Goal: Check status: Check status

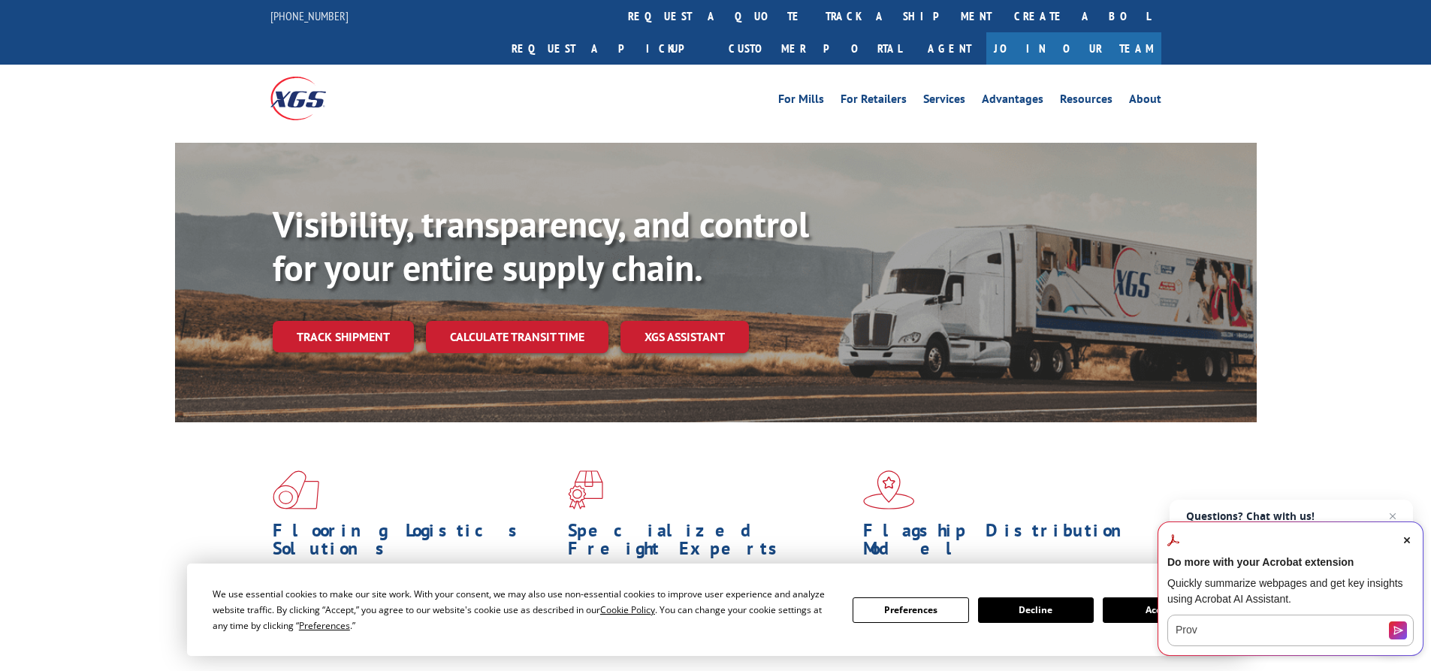
click at [1411, 541] on span "Close Acrobat AI Assistant Dialog" at bounding box center [1408, 541] width 14 height 14
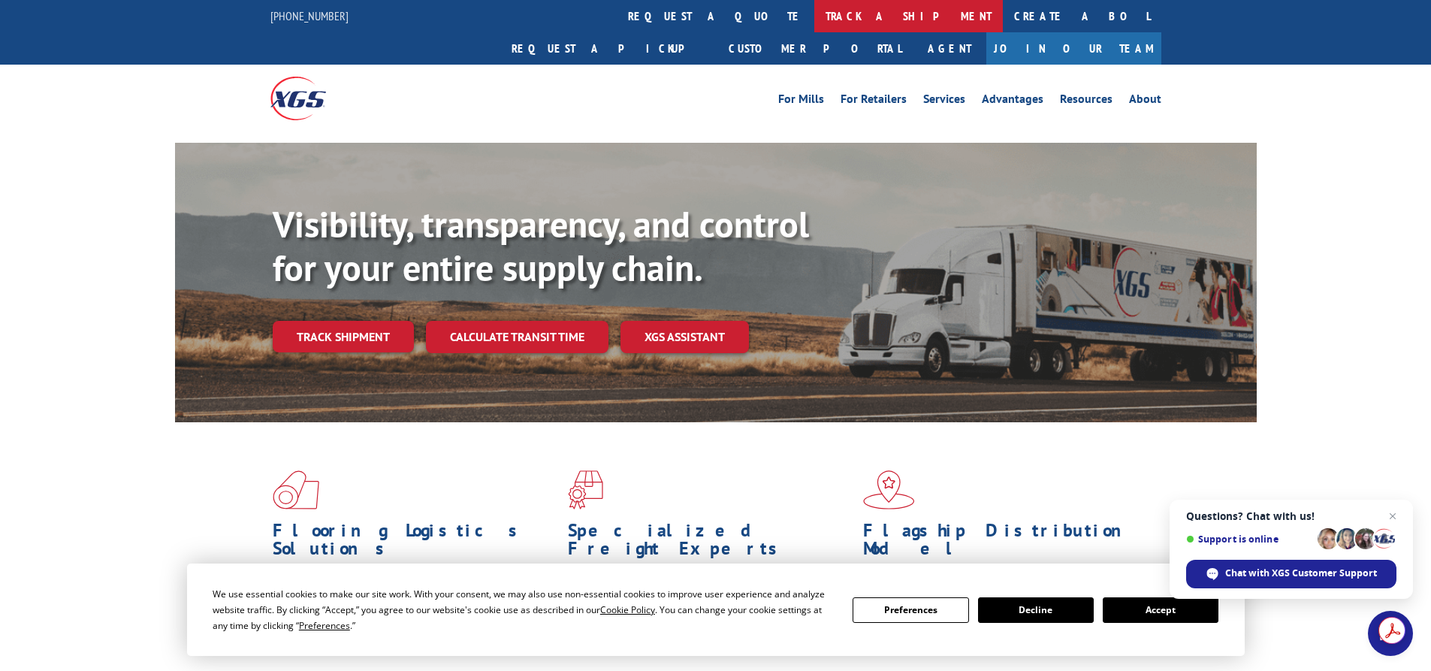
click at [815, 17] on link "track a shipment" at bounding box center [909, 16] width 189 height 32
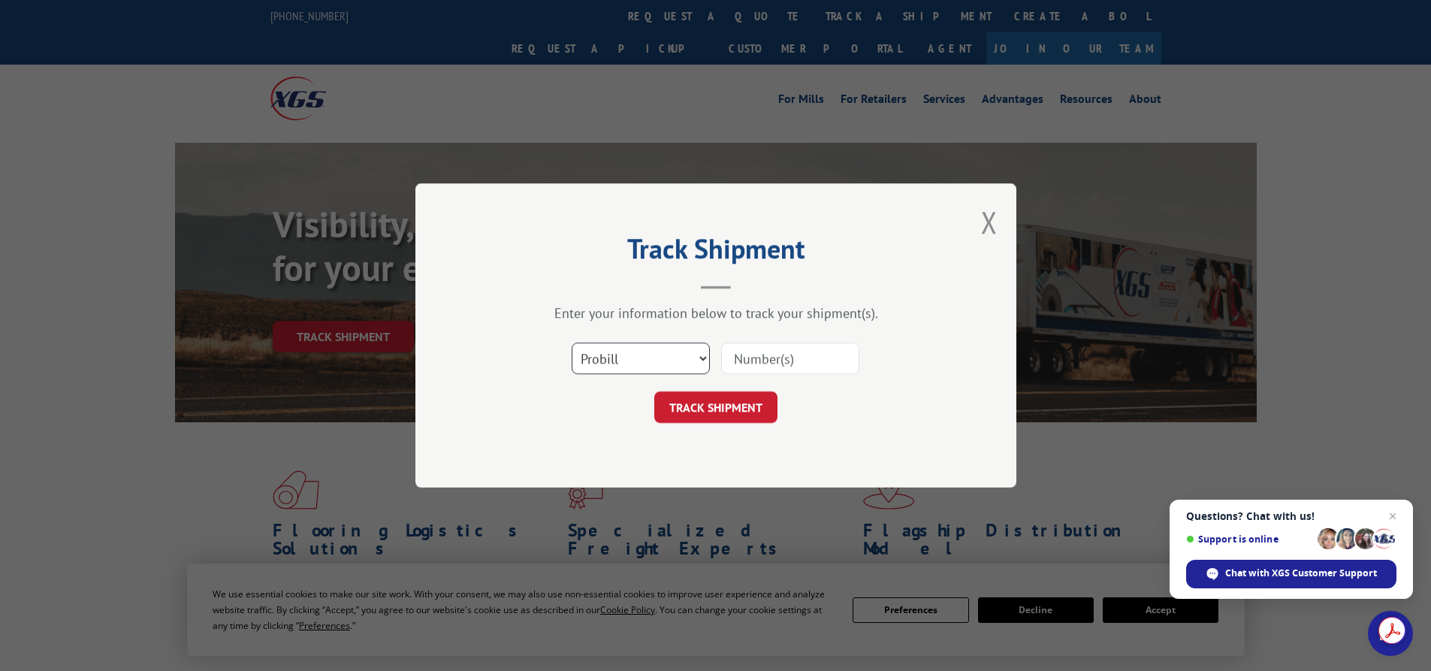
click at [630, 361] on select "Select category... Probill BOL PO" at bounding box center [641, 359] width 138 height 32
select select "bol"
click at [572, 343] on select "Select category... Probill BOL PO" at bounding box center [641, 359] width 138 height 32
click at [800, 355] on input at bounding box center [790, 359] width 138 height 32
type input "2810311"
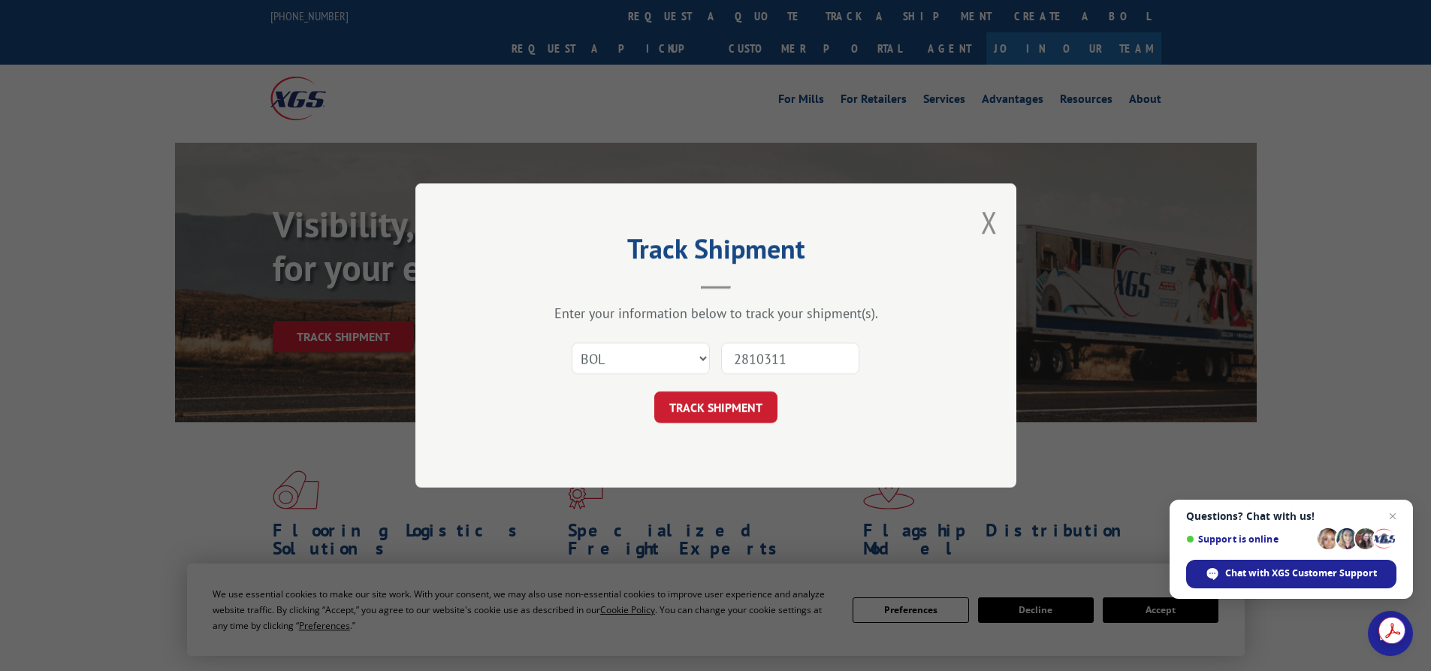
click button "TRACK SHIPMENT" at bounding box center [715, 407] width 123 height 32
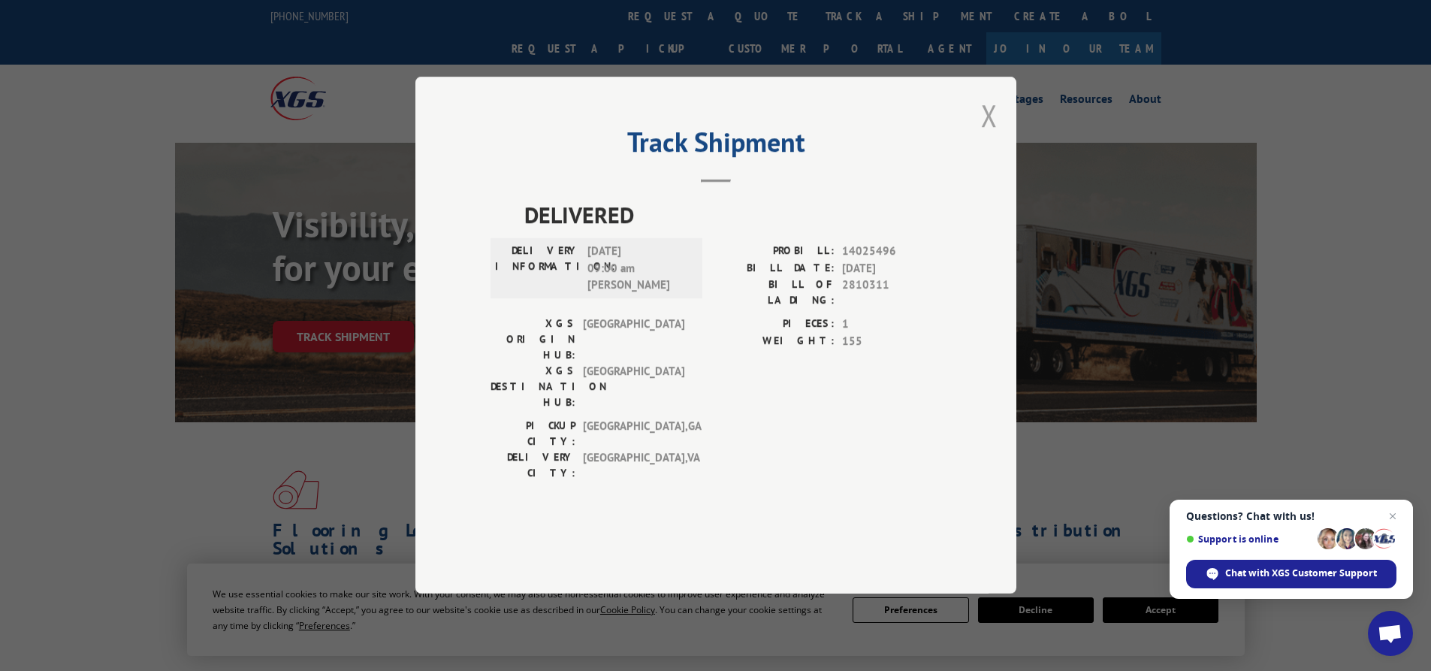
click at [985, 132] on button "Close modal" at bounding box center [989, 115] width 17 height 40
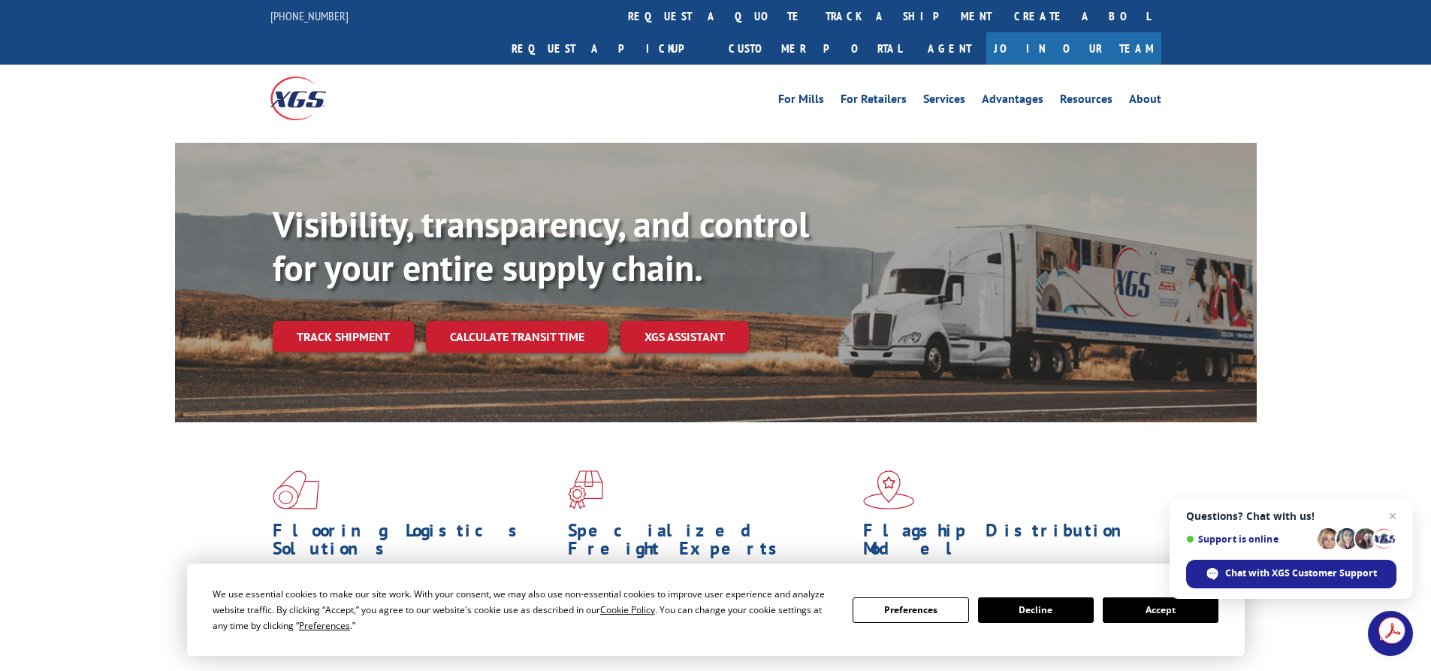
click at [1392, 518] on span "Open chat" at bounding box center [1393, 516] width 18 height 18
